Goal: Task Accomplishment & Management: Use online tool/utility

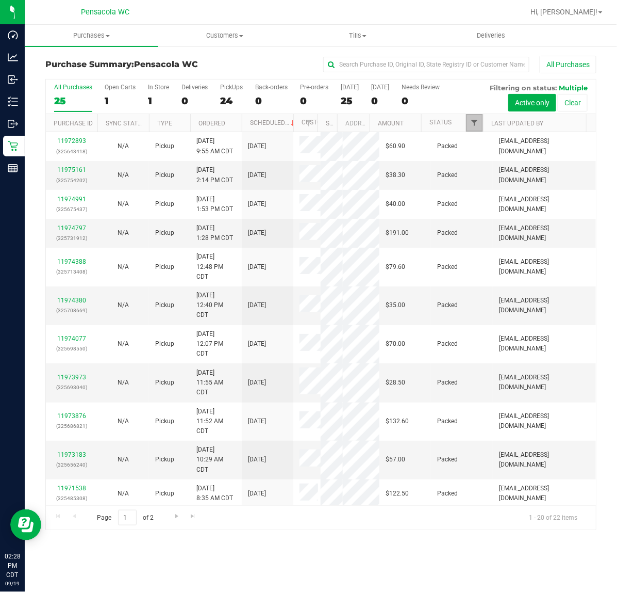
click at [476, 124] on span "Filter" at bounding box center [474, 123] width 8 height 8
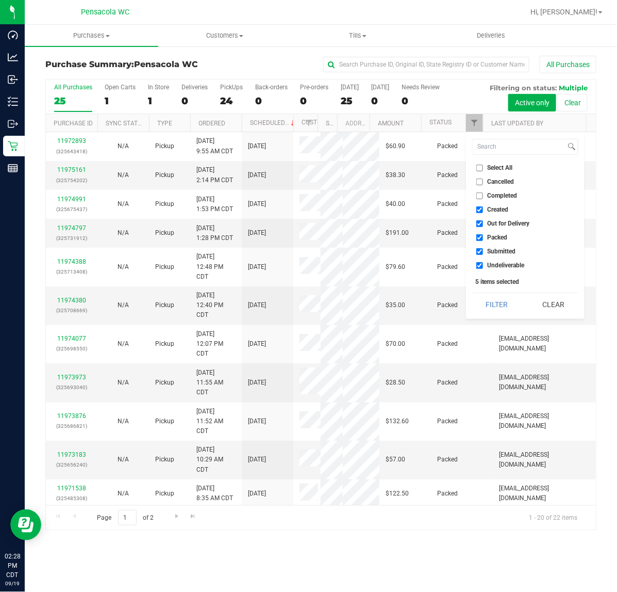
click at [481, 168] on input "Select All" at bounding box center [480, 168] width 7 height 7
checkbox input "true"
click at [483, 168] on input "Select All" at bounding box center [480, 168] width 7 height 7
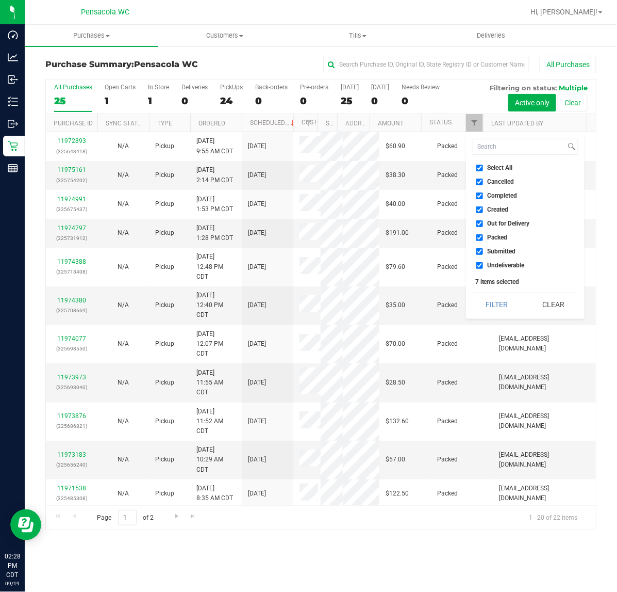
checkbox input "false"
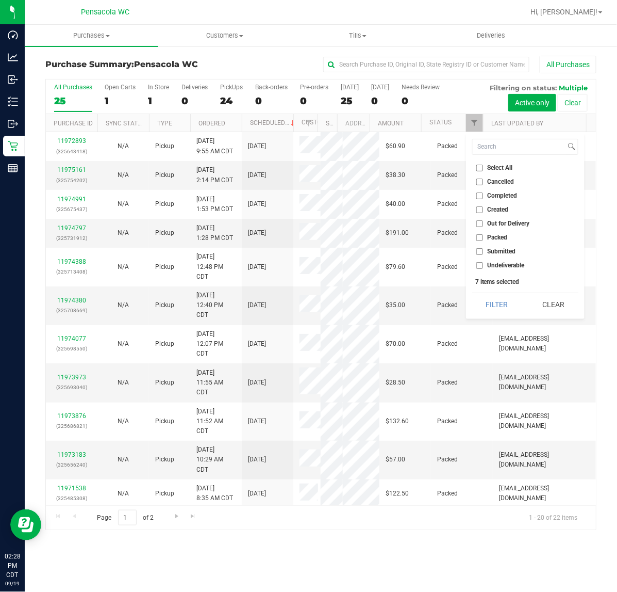
checkbox input "false"
click at [503, 251] on span "Submitted" at bounding box center [502, 251] width 28 height 6
click at [483, 251] on input "Submitted" at bounding box center [480, 251] width 7 height 7
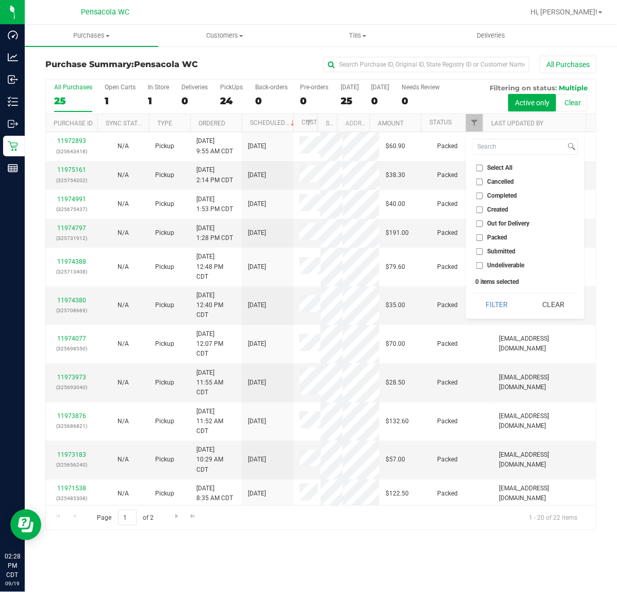
checkbox input "true"
click at [497, 304] on button "Filter" at bounding box center [498, 304] width 50 height 23
